Goal: Transaction & Acquisition: Obtain resource

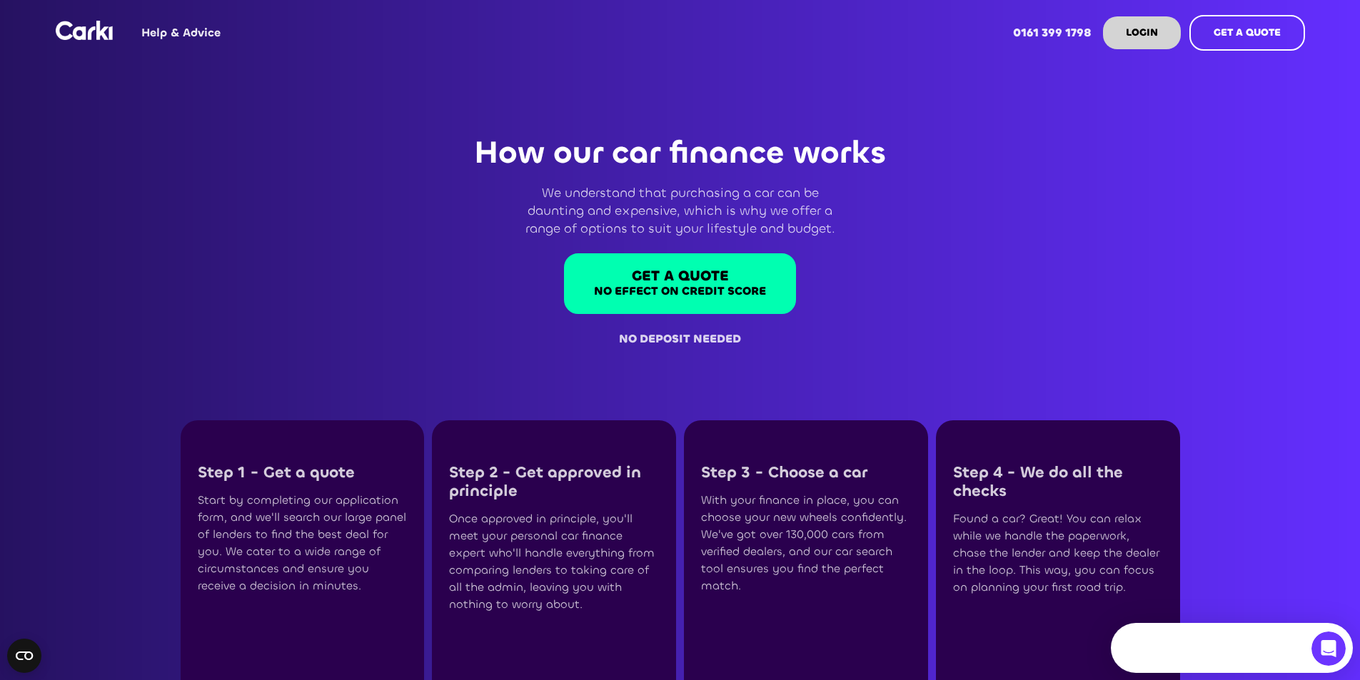
click at [1276, 635] on div "Need help?" at bounding box center [1225, 640] width 198 height 11
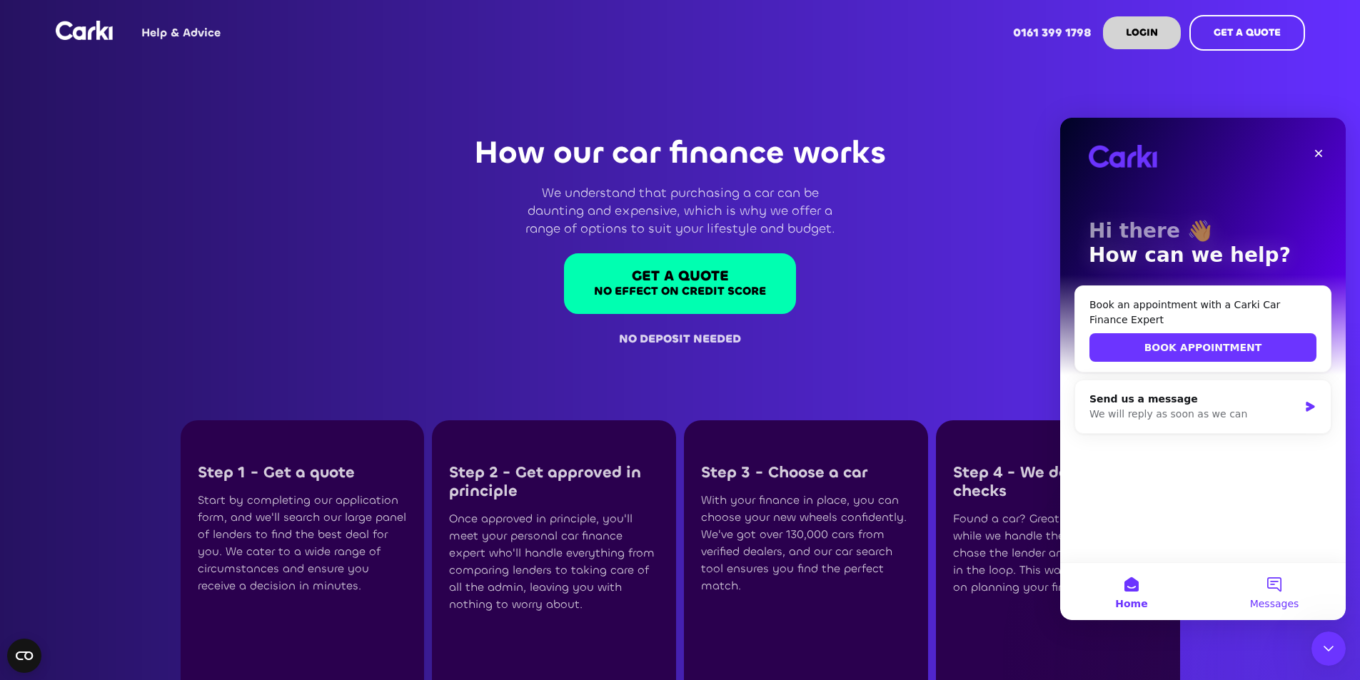
click at [1254, 600] on span "Messages" at bounding box center [1274, 604] width 49 height 10
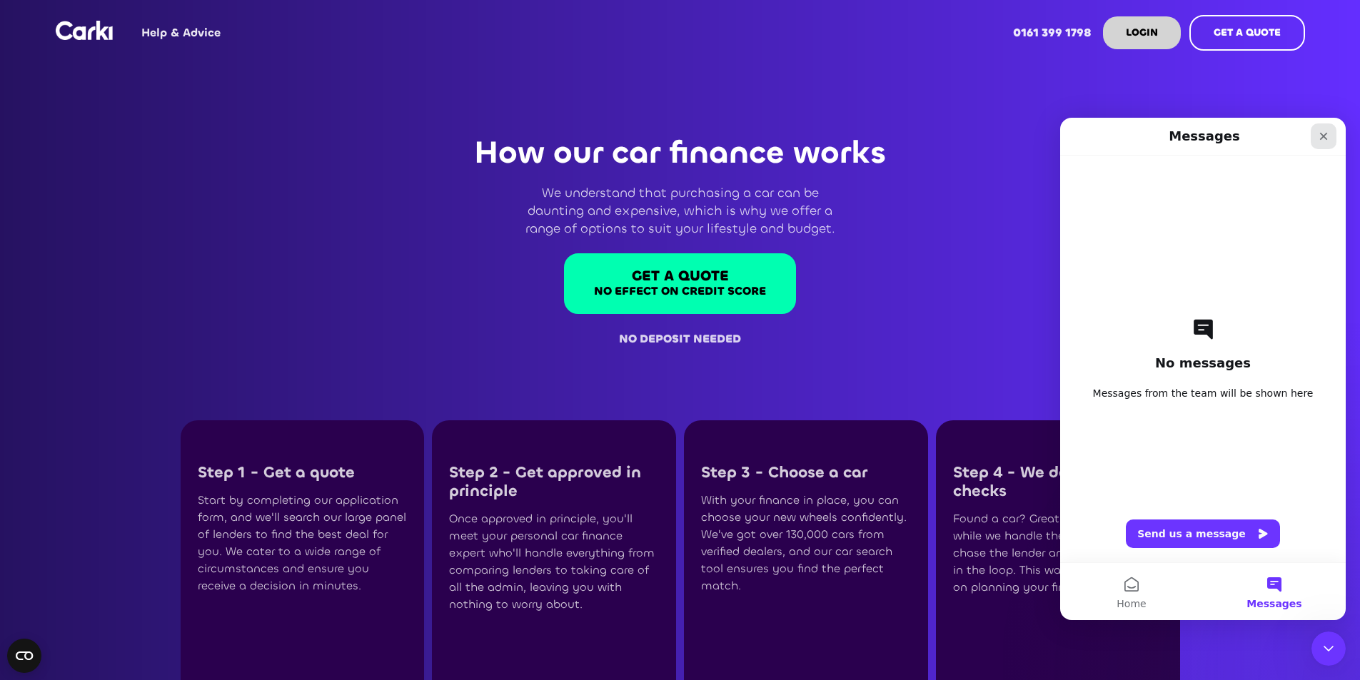
click at [1323, 137] on icon "Close" at bounding box center [1324, 137] width 8 height 8
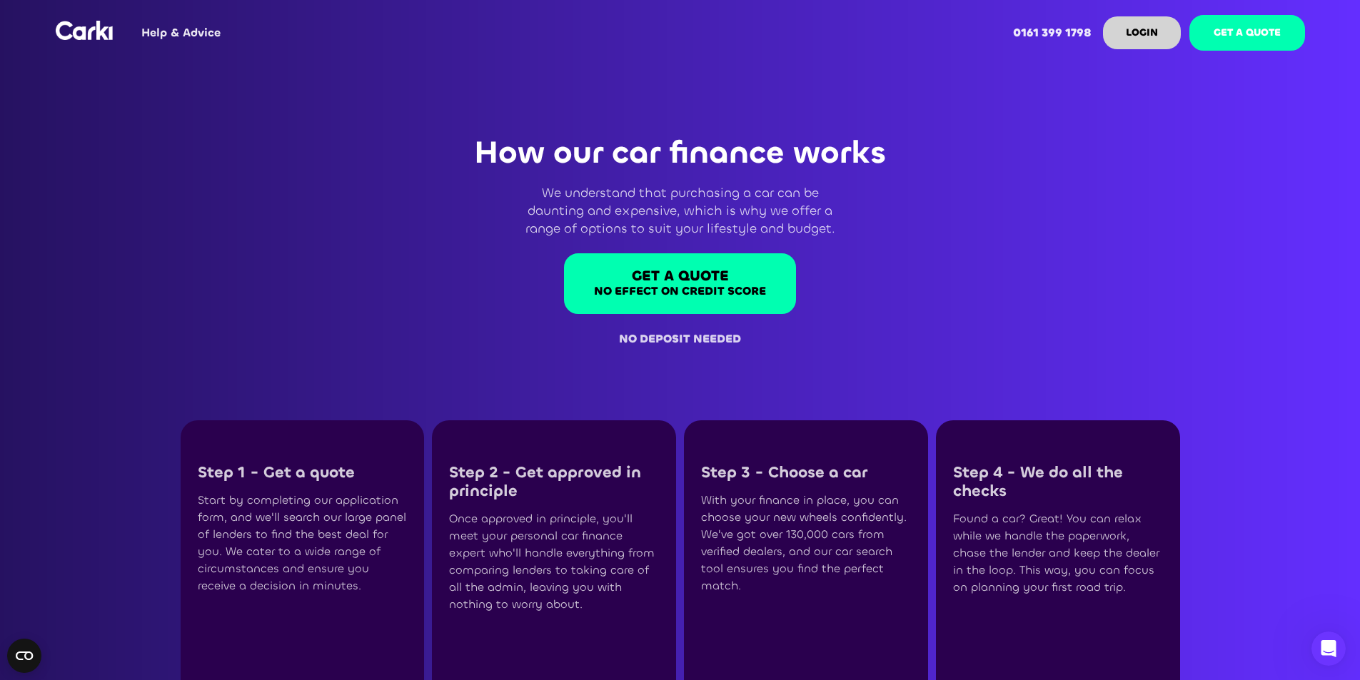
click at [1224, 28] on strong "GET A QUOTE" at bounding box center [1247, 33] width 67 height 14
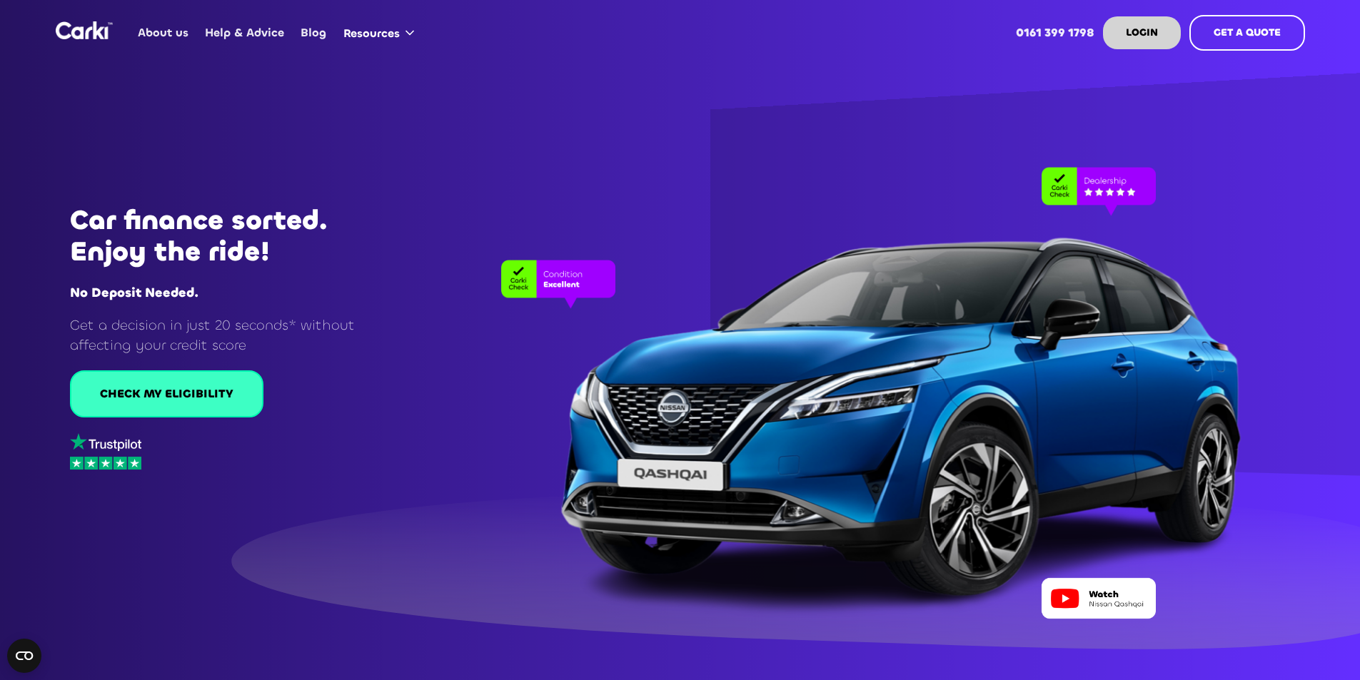
click at [175, 388] on div "CHECK MY ELIGIBILITY" at bounding box center [166, 394] width 133 height 16
